Goal: Task Accomplishment & Management: Manage account settings

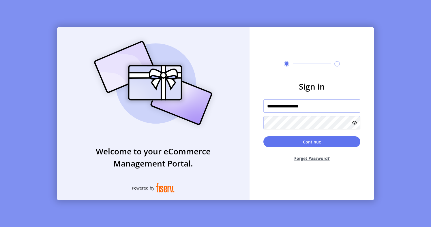
click at [292, 112] on input "**********" at bounding box center [311, 106] width 97 height 13
click at [292, 104] on input "**********" at bounding box center [311, 106] width 97 height 13
paste input "text"
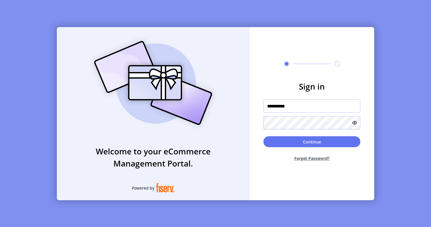
type input "**********"
click at [355, 121] on icon at bounding box center [354, 123] width 5 height 5
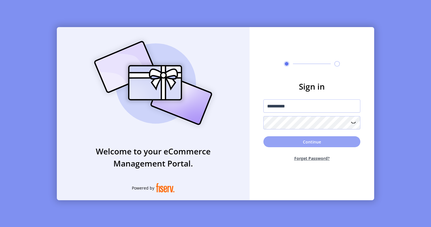
click at [281, 144] on button "Continue" at bounding box center [311, 141] width 97 height 11
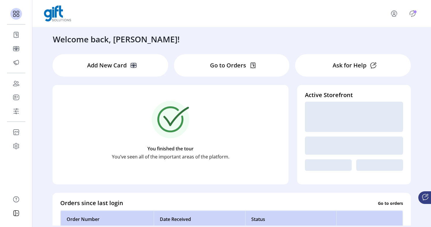
click at [409, 14] on icon "Publisher Panel" at bounding box center [412, 13] width 9 height 9
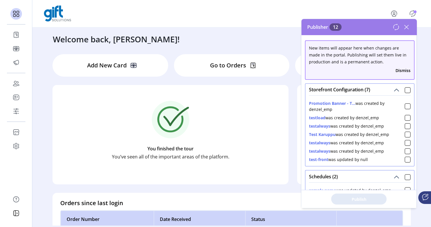
click at [409, 91] on div "Storefront Configuration (7)" at bounding box center [359, 90] width 108 height 12
click at [407, 91] on div at bounding box center [408, 90] width 6 height 6
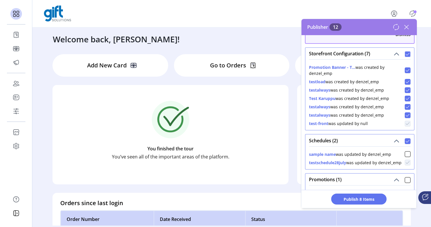
scroll to position [65, 0]
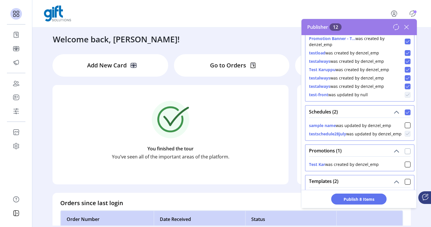
click at [405, 150] on div at bounding box center [408, 152] width 6 height 6
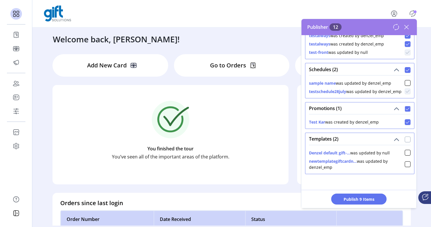
click at [407, 138] on div at bounding box center [408, 140] width 6 height 6
click at [405, 82] on div at bounding box center [408, 83] width 6 height 6
click at [364, 199] on span "Publish 12 Items" at bounding box center [359, 199] width 40 height 6
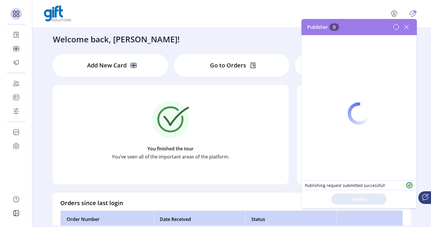
scroll to position [0, 0]
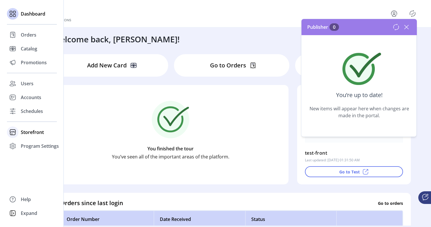
click at [25, 132] on span "Storefront" at bounding box center [32, 132] width 23 height 7
click at [27, 111] on span "Schedules" at bounding box center [32, 111] width 22 height 7
click at [31, 110] on span "Schedules" at bounding box center [32, 111] width 22 height 7
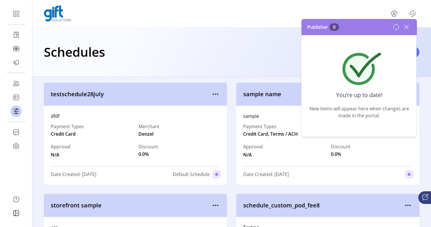
click at [408, 26] on icon at bounding box center [406, 26] width 9 height 9
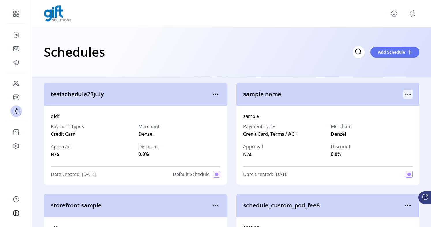
click at [404, 93] on icon "menu" at bounding box center [407, 94] width 9 height 9
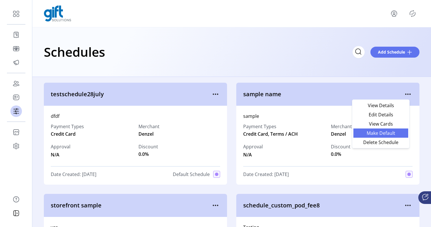
click at [389, 136] on link "Make Default" at bounding box center [380, 133] width 55 height 9
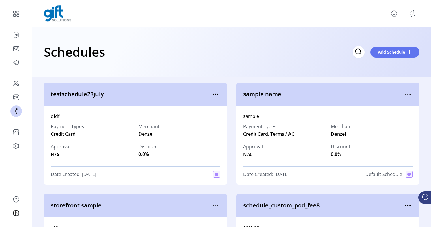
click at [414, 12] on icon "Publisher Panel" at bounding box center [412, 13] width 9 height 9
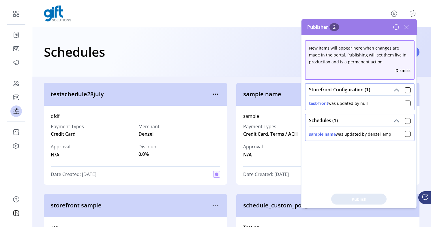
click at [401, 70] on button "Dismiss" at bounding box center [402, 70] width 15 height 6
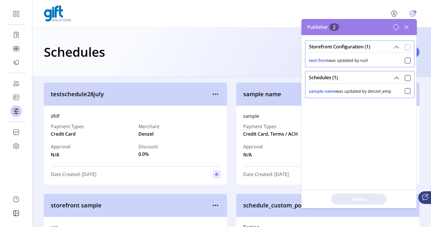
click at [406, 49] on div at bounding box center [408, 47] width 6 height 6
click at [364, 200] on span "Publish 2 Items" at bounding box center [359, 199] width 40 height 6
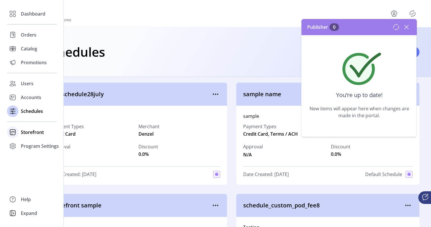
click at [24, 133] on span "Storefront" at bounding box center [32, 132] width 23 height 7
click at [23, 164] on span "Program Settings" at bounding box center [40, 164] width 38 height 7
click at [30, 159] on span "Templates" at bounding box center [32, 157] width 23 height 7
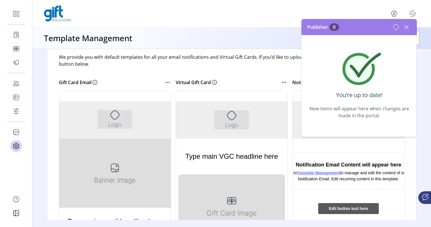
scroll to position [57, 0]
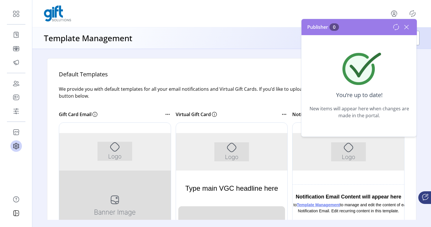
click at [117, 154] on div at bounding box center [115, 209] width 112 height 173
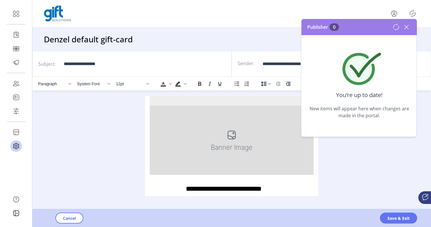
scroll to position [57, 0]
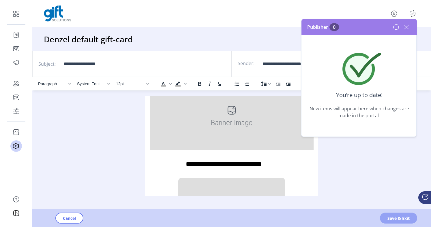
click at [385, 220] on button "Save & Exit" at bounding box center [398, 218] width 37 height 11
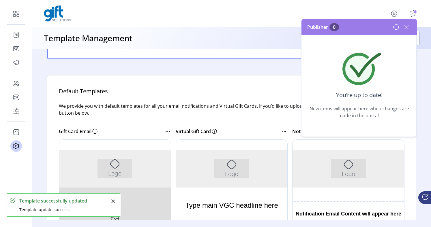
scroll to position [40, 0]
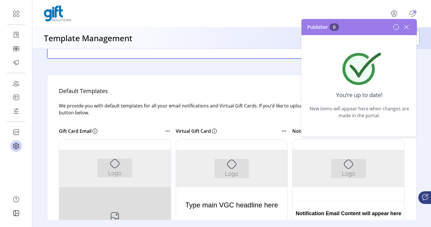
click at [410, 26] on icon at bounding box center [406, 26] width 9 height 9
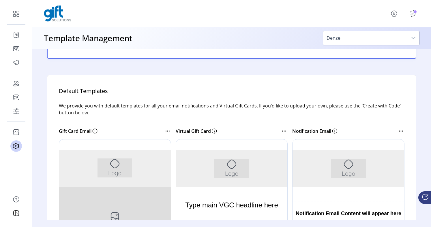
click at [412, 14] on icon "Publisher Panel" at bounding box center [412, 14] width 3 height 2
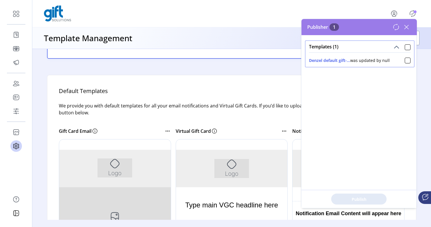
click at [382, 61] on div "Denzel default gift-... was updated by null" at bounding box center [349, 60] width 81 height 6
click at [394, 30] on icon at bounding box center [396, 27] width 7 height 7
click at [342, 61] on button "Denzel default gift-..." at bounding box center [329, 60] width 41 height 6
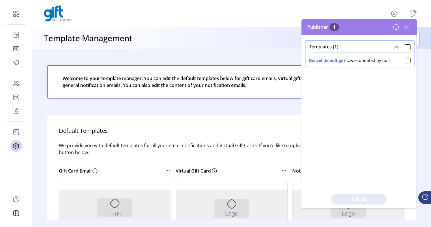
click at [412, 26] on div "Publisher 1" at bounding box center [358, 27] width 115 height 16
click at [407, 28] on icon at bounding box center [406, 26] width 9 height 9
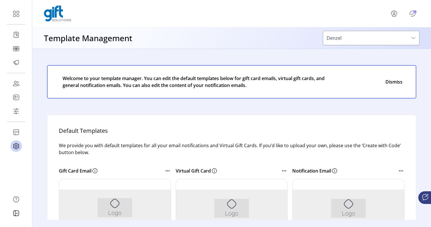
click at [412, 15] on icon "Publisher Panel" at bounding box center [412, 13] width 9 height 9
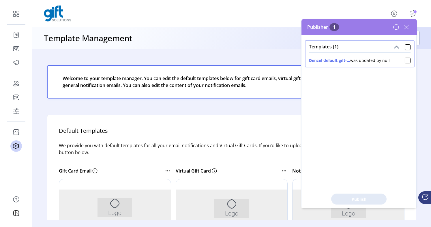
click at [234, 67] on div "Welcome to your template manager. You can edit the default templates below for …" at bounding box center [231, 81] width 369 height 33
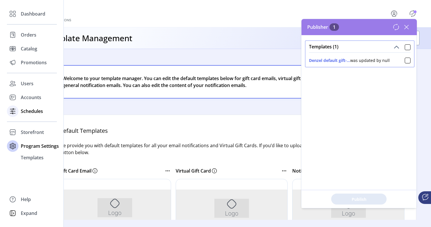
click at [20, 115] on div "Schedules" at bounding box center [32, 111] width 50 height 14
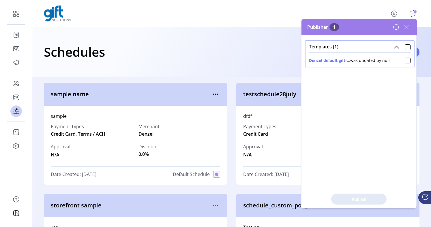
click at [408, 26] on icon at bounding box center [406, 26] width 9 height 9
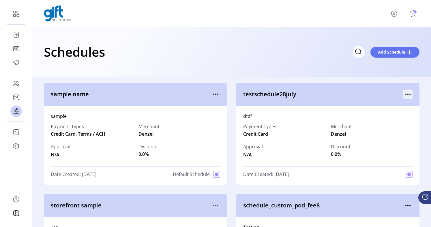
click at [403, 97] on icon "menu" at bounding box center [407, 94] width 9 height 9
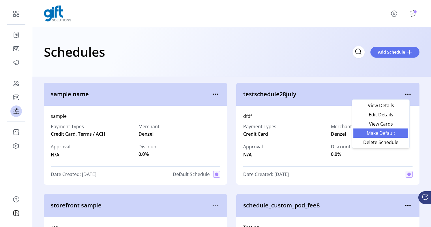
click at [385, 134] on span "Make Default" at bounding box center [381, 133] width 48 height 5
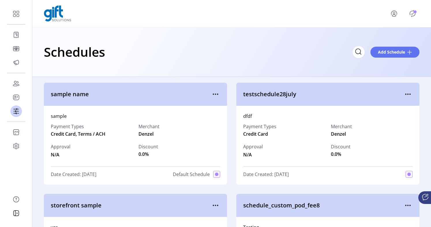
click at [414, 15] on icon "Publisher Panel" at bounding box center [412, 13] width 9 height 9
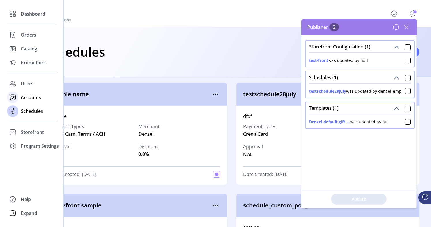
click at [22, 98] on span "Accounts" at bounding box center [31, 97] width 20 height 7
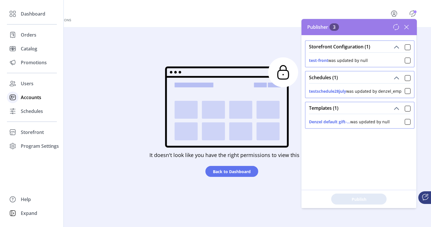
click at [33, 99] on span "Accounts" at bounding box center [31, 97] width 20 height 7
click at [32, 84] on span "Users" at bounding box center [27, 83] width 13 height 7
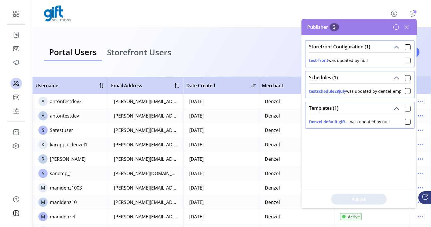
click at [408, 25] on icon at bounding box center [406, 26] width 9 height 9
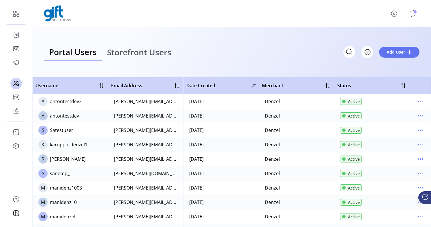
click at [412, 16] on icon "Publisher Panel" at bounding box center [412, 13] width 9 height 9
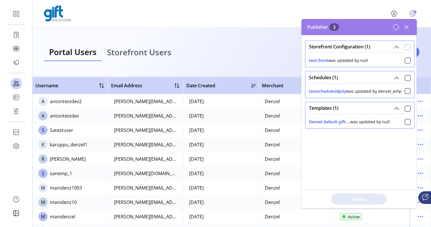
click at [405, 49] on div at bounding box center [408, 47] width 6 height 6
click at [405, 106] on div at bounding box center [408, 109] width 6 height 6
click at [359, 200] on span "Publish 3 Items" at bounding box center [359, 199] width 40 height 6
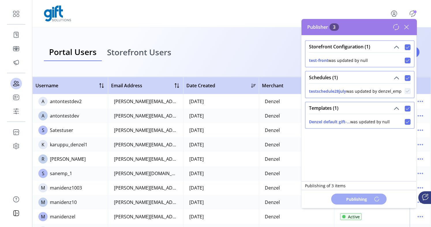
click at [258, 69] on div "Portal Users Storefront Users Filter Add User" at bounding box center [231, 52] width 399 height 50
click at [406, 27] on icon at bounding box center [406, 27] width 4 height 4
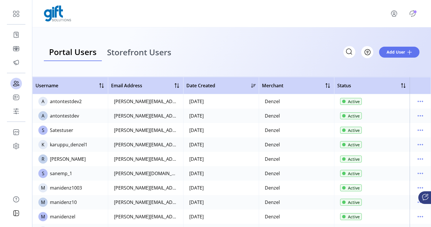
click at [156, 55] on span "Storefront Users" at bounding box center [139, 52] width 64 height 8
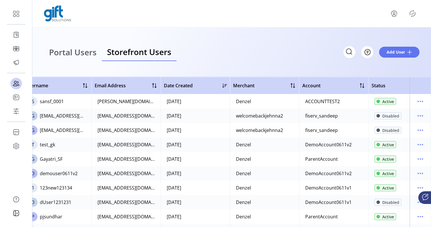
scroll to position [0, 0]
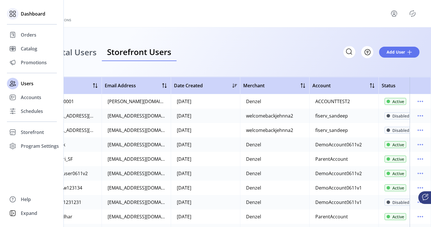
click at [40, 14] on span "Dashboard" at bounding box center [33, 13] width 25 height 7
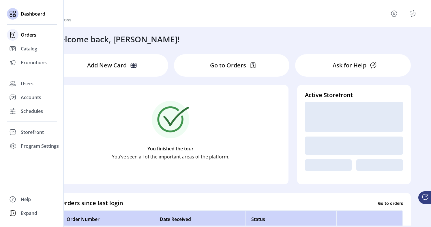
click at [33, 33] on span "Orders" at bounding box center [29, 34] width 16 height 7
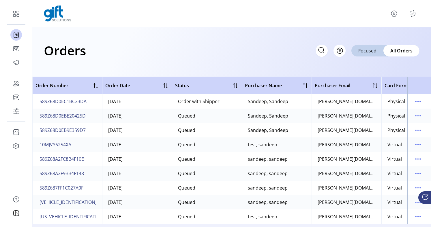
click at [410, 16] on icon "Publisher Panel" at bounding box center [412, 13] width 9 height 9
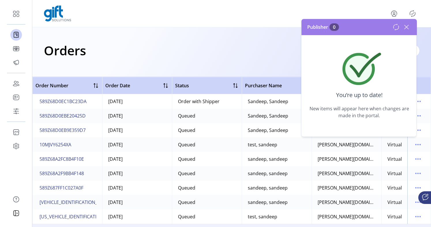
click at [405, 25] on icon at bounding box center [406, 26] width 9 height 9
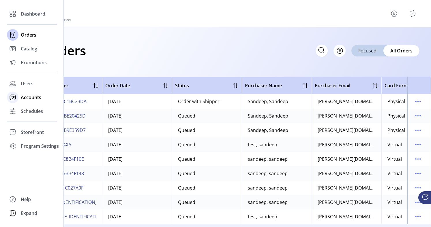
click at [29, 99] on span "Accounts" at bounding box center [31, 97] width 20 height 7
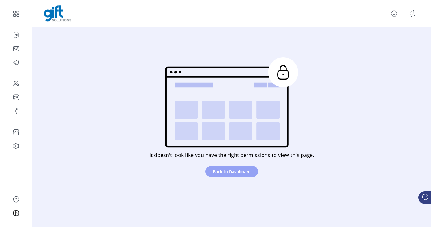
click at [214, 170] on span "Back to Dashboard" at bounding box center [232, 172] width 38 height 6
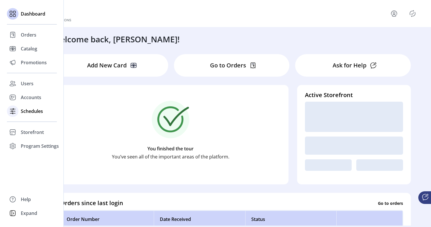
click at [32, 111] on span "Schedules" at bounding box center [32, 111] width 22 height 7
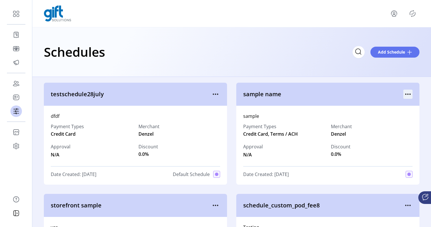
click at [408, 96] on icon "menu" at bounding box center [407, 94] width 9 height 9
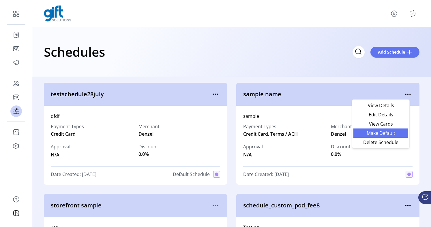
click at [395, 133] on span "Make Default" at bounding box center [381, 133] width 48 height 5
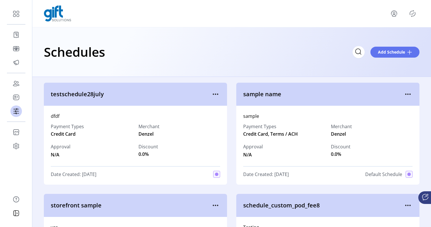
click at [411, 15] on icon "Publisher Panel" at bounding box center [412, 13] width 9 height 9
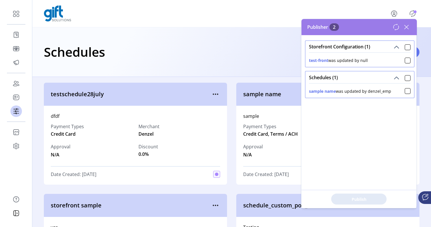
click at [409, 29] on icon at bounding box center [406, 26] width 9 height 9
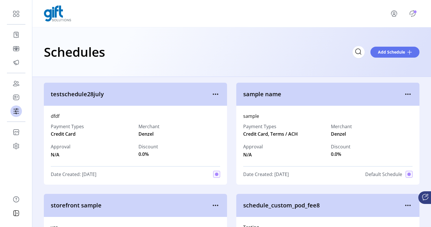
click at [412, 16] on icon "Publisher Panel" at bounding box center [412, 13] width 9 height 9
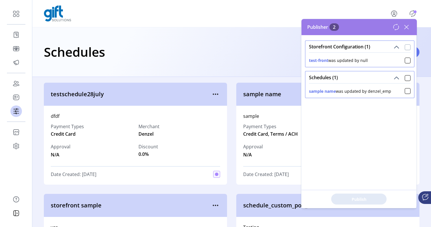
click at [405, 49] on div at bounding box center [408, 47] width 6 height 6
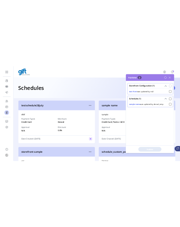
scroll to position [3, 2]
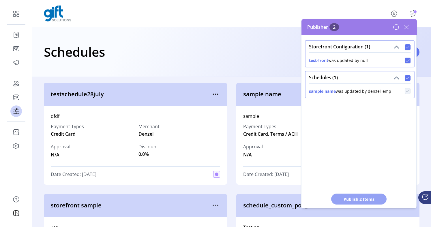
click at [368, 200] on span "Publish 2 Items" at bounding box center [359, 199] width 40 height 6
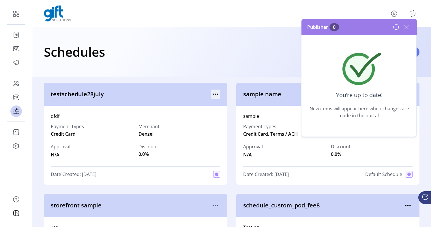
click at [213, 97] on icon "menu" at bounding box center [215, 94] width 9 height 9
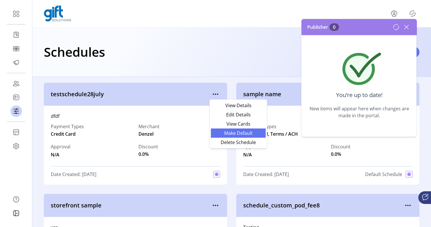
click at [220, 133] on span "Make Default" at bounding box center [238, 133] width 48 height 5
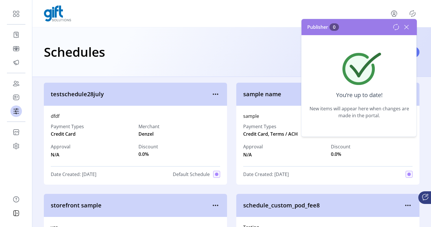
click at [363, 9] on div at bounding box center [232, 13] width 376 height 16
click at [406, 28] on icon at bounding box center [406, 27] width 4 height 4
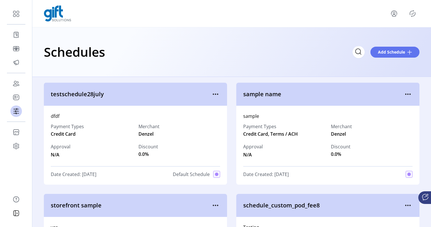
click at [410, 16] on icon "Publisher Panel" at bounding box center [412, 13] width 9 height 9
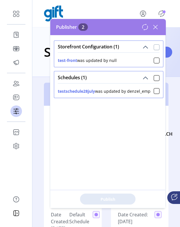
click at [153, 45] on div at bounding box center [156, 47] width 6 height 6
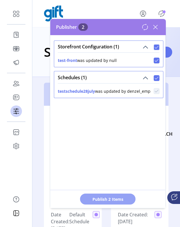
click at [129, 200] on button "Publish 2 Items" at bounding box center [107, 199] width 55 height 11
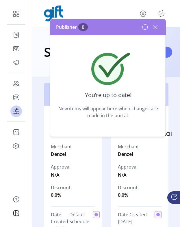
click at [157, 30] on icon at bounding box center [155, 26] width 9 height 9
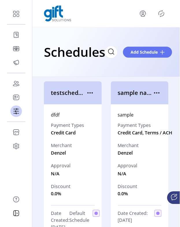
scroll to position [0, 0]
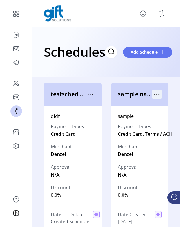
click at [156, 98] on p-button at bounding box center [156, 95] width 9 height 6
click at [155, 95] on icon "menu" at bounding box center [156, 94] width 9 height 9
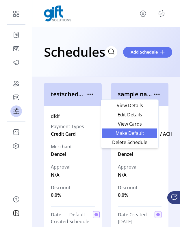
click at [145, 135] on span "Make Default" at bounding box center [130, 133] width 48 height 5
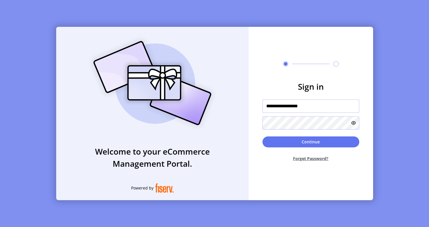
click at [322, 108] on input "**********" at bounding box center [311, 106] width 97 height 13
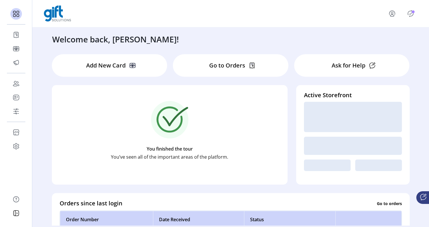
click at [411, 14] on icon "Publisher Panel" at bounding box center [410, 13] width 9 height 9
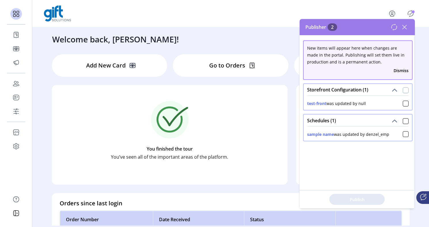
click at [405, 89] on div at bounding box center [406, 90] width 6 height 6
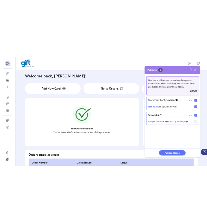
scroll to position [3, 2]
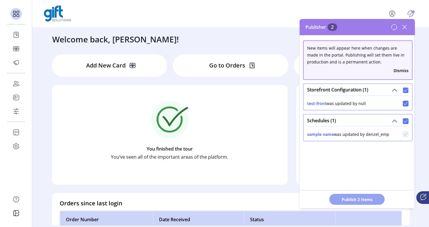
click at [348, 203] on button "Publish 2 Items" at bounding box center [357, 199] width 55 height 11
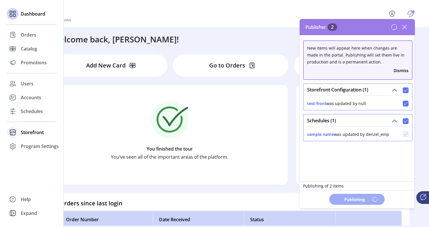
click at [24, 132] on span "Storefront" at bounding box center [32, 132] width 23 height 7
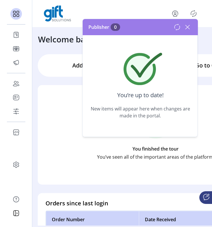
click at [188, 30] on icon at bounding box center [187, 26] width 9 height 9
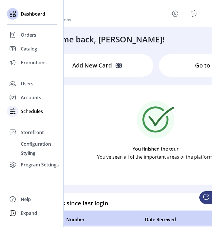
click at [32, 115] on span "Schedules" at bounding box center [32, 111] width 22 height 7
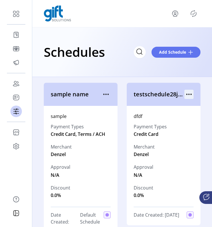
click at [186, 91] on icon "menu" at bounding box center [189, 94] width 9 height 9
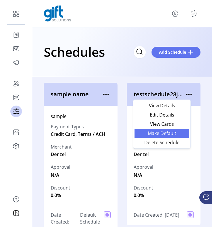
click at [173, 133] on span "Make Default" at bounding box center [162, 133] width 48 height 5
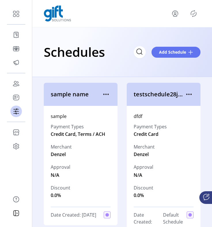
click at [194, 14] on icon "Publisher Panel" at bounding box center [194, 14] width 3 height 2
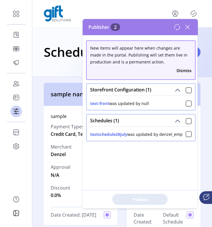
click at [72, 47] on h1 "Schedules" at bounding box center [74, 52] width 61 height 20
click at [188, 27] on icon at bounding box center [188, 27] width 4 height 4
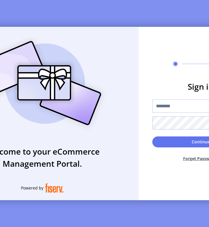
type input "**********"
